Goal: Transaction & Acquisition: Purchase product/service

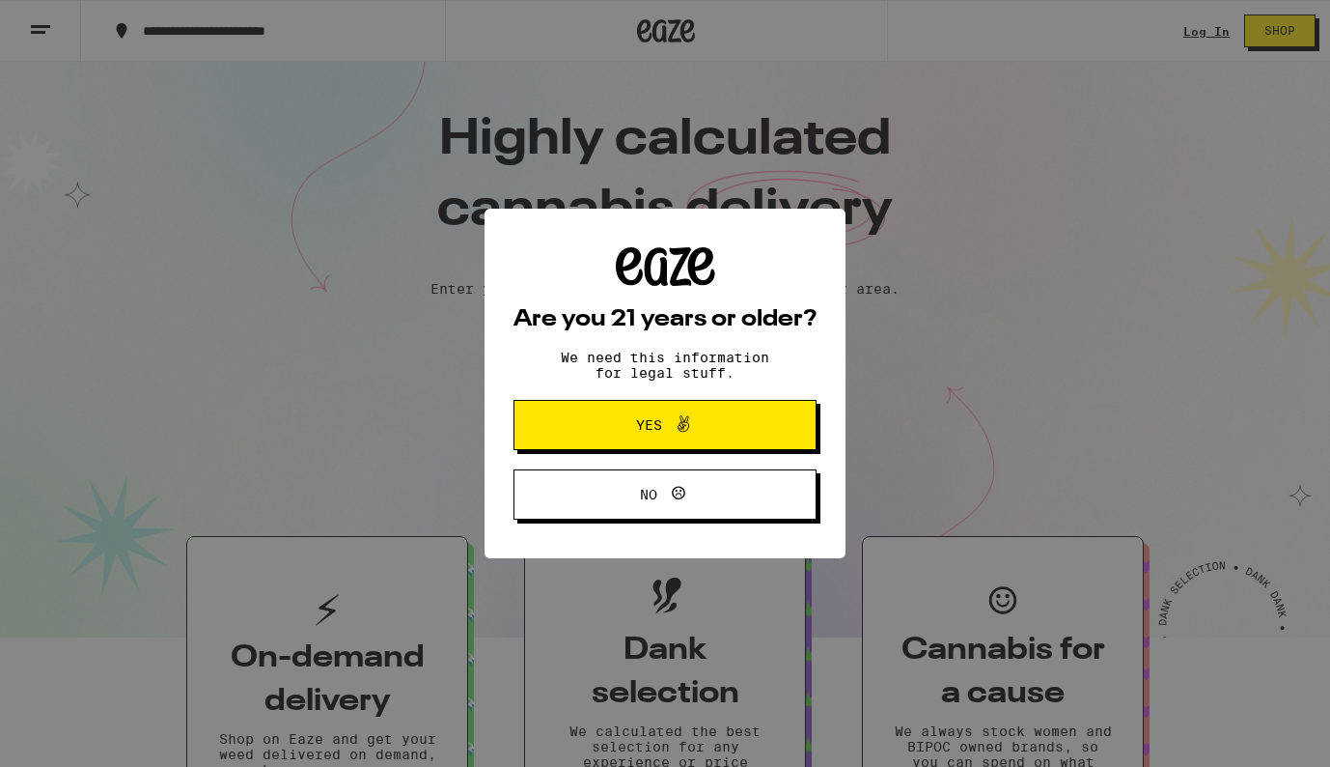
click at [626, 417] on span "Yes" at bounding box center [665, 424] width 147 height 25
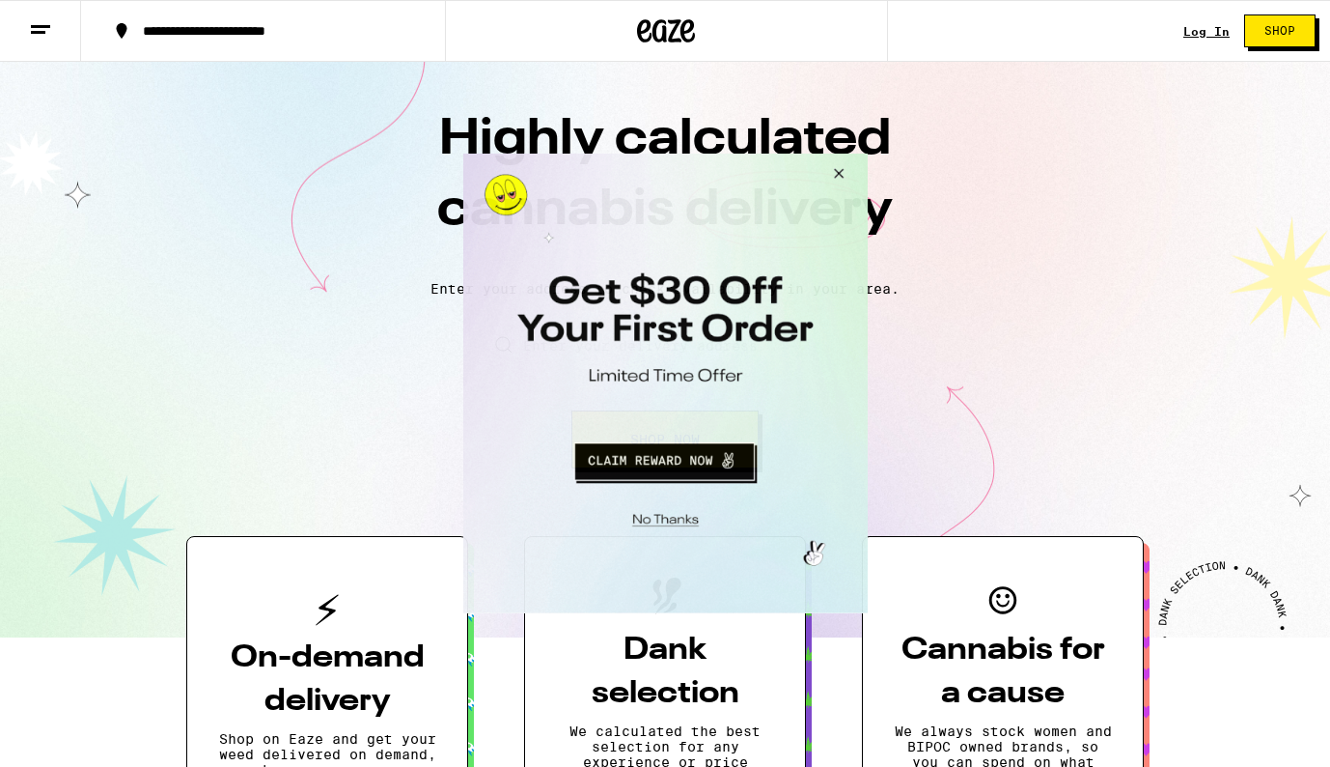
click at [835, 180] on button "Close Modal" at bounding box center [835, 177] width 52 height 46
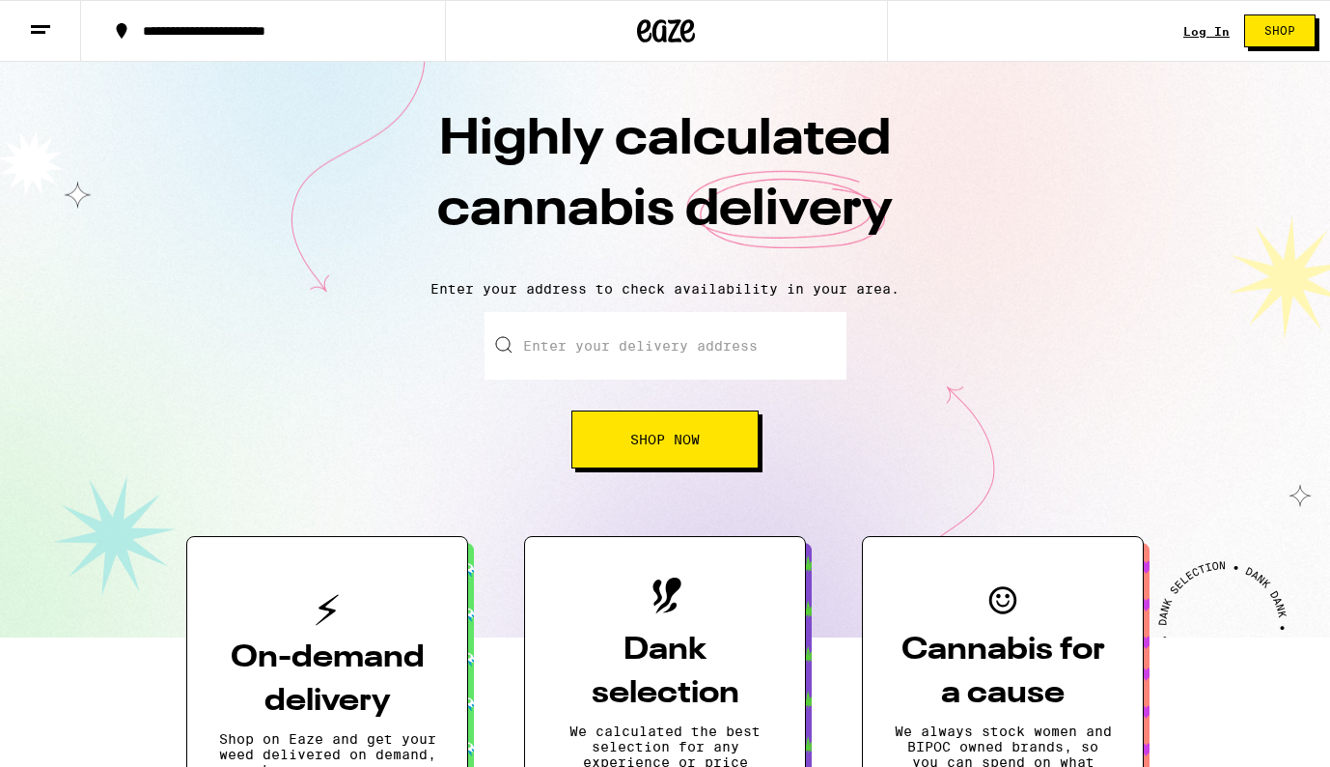
click at [39, 28] on icon at bounding box center [40, 29] width 23 height 23
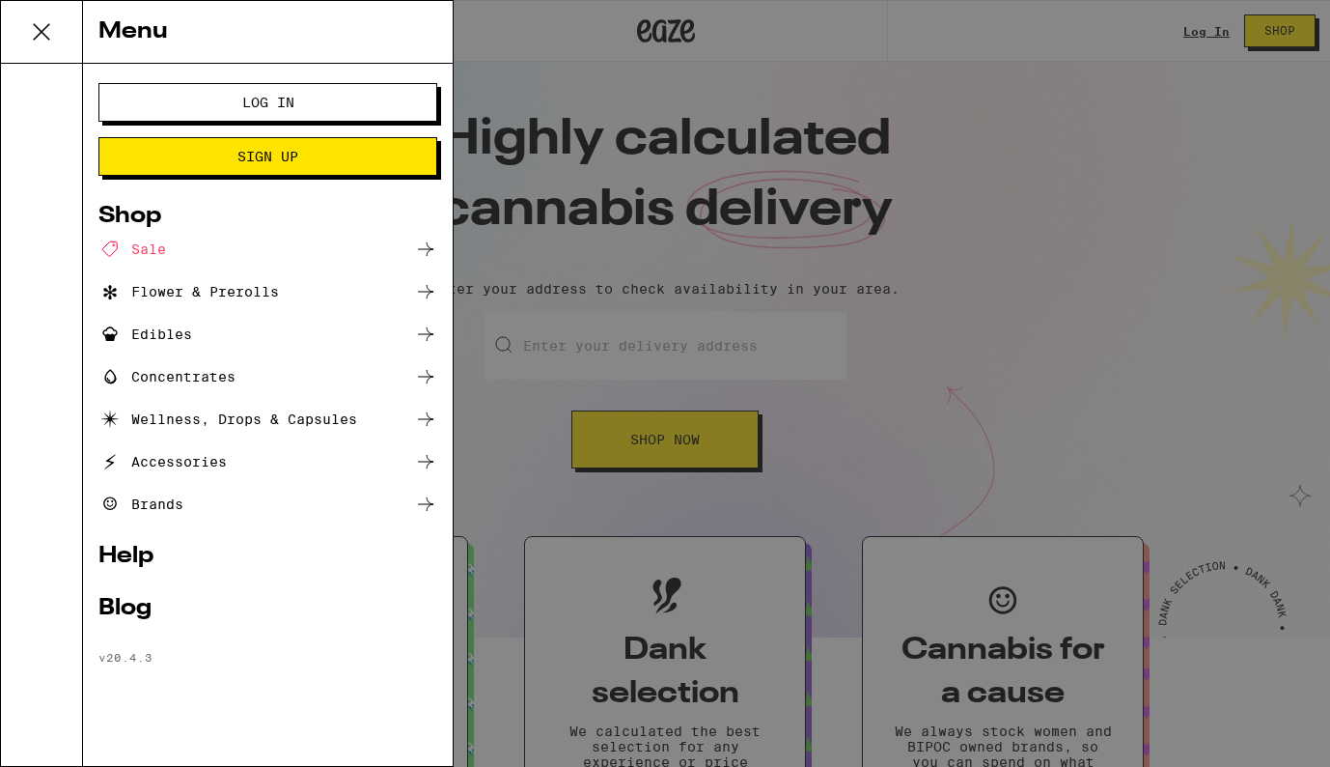
click at [221, 505] on div "Brands" at bounding box center [267, 503] width 339 height 23
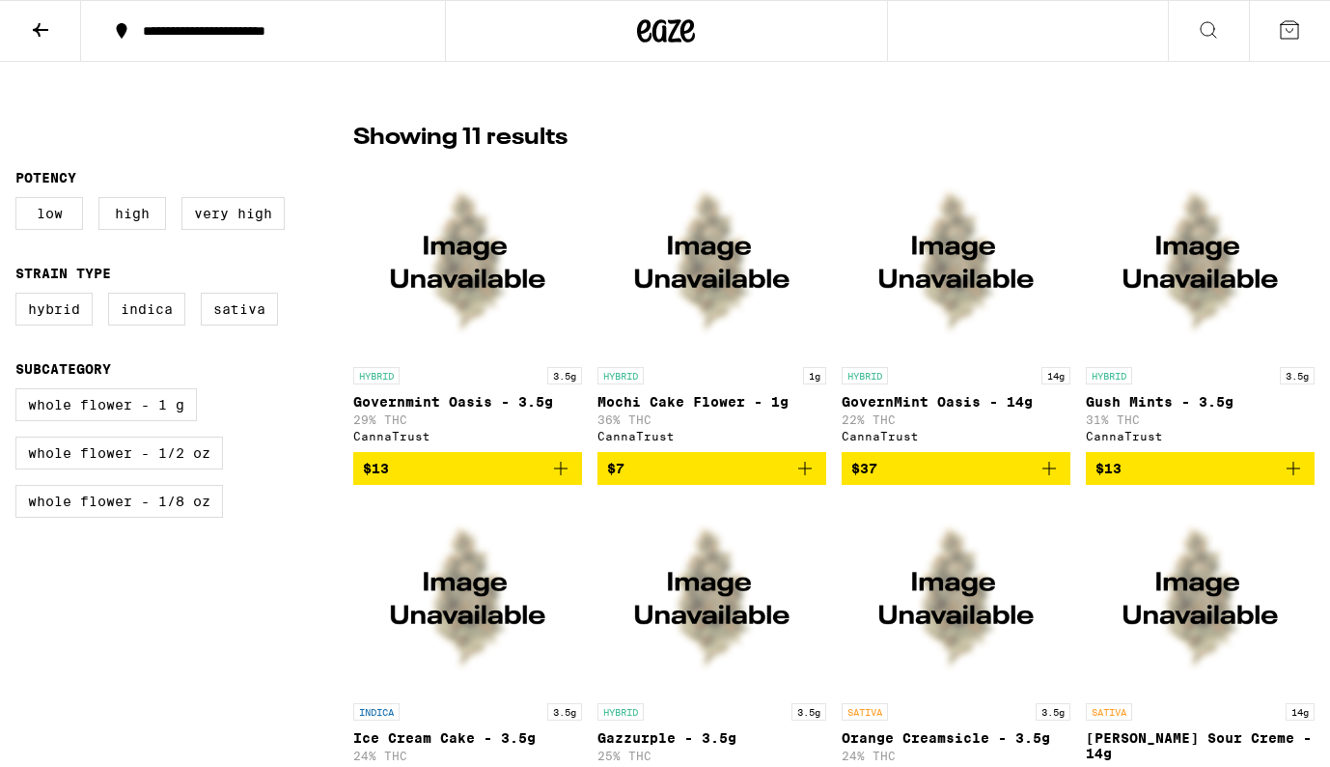
scroll to position [405, 0]
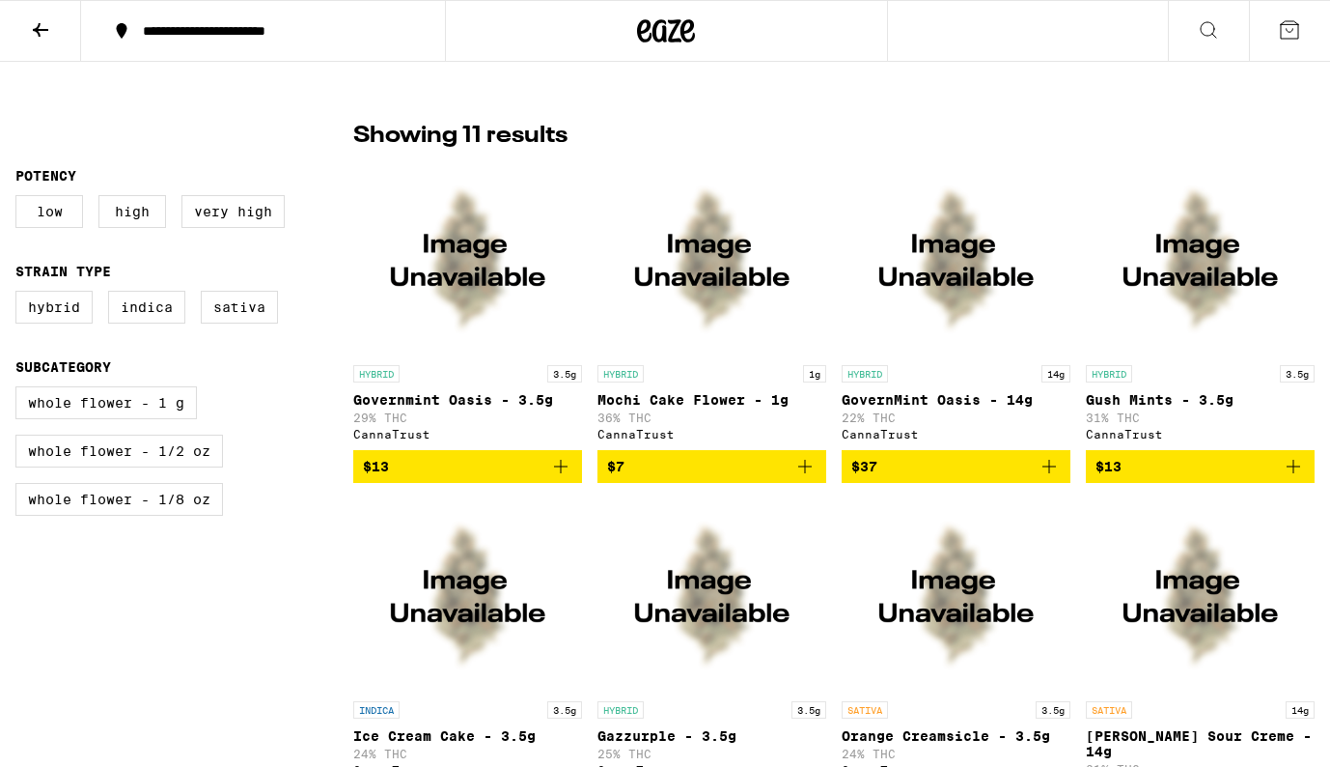
click at [936, 286] on img "Open page for GovernMint Oasis - 14g from CannaTrust" at bounding box center [956, 258] width 193 height 193
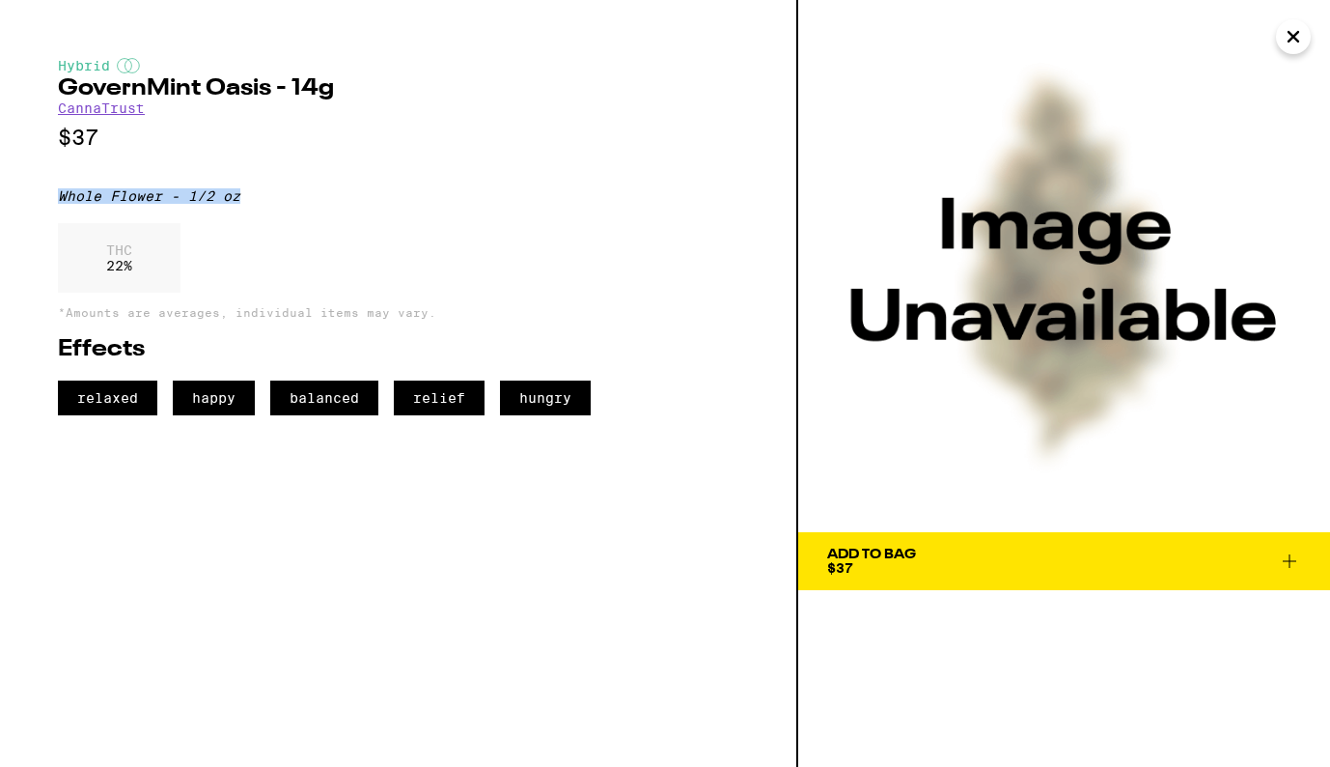
drag, startPoint x: 60, startPoint y: 203, endPoint x: 283, endPoint y: 204, distance: 223.0
click at [283, 204] on div "Whole Flower - 1/2 oz" at bounding box center [398, 195] width 681 height 15
copy div "Whole Flower - 1/2 oz"
